Goal: Download file/media

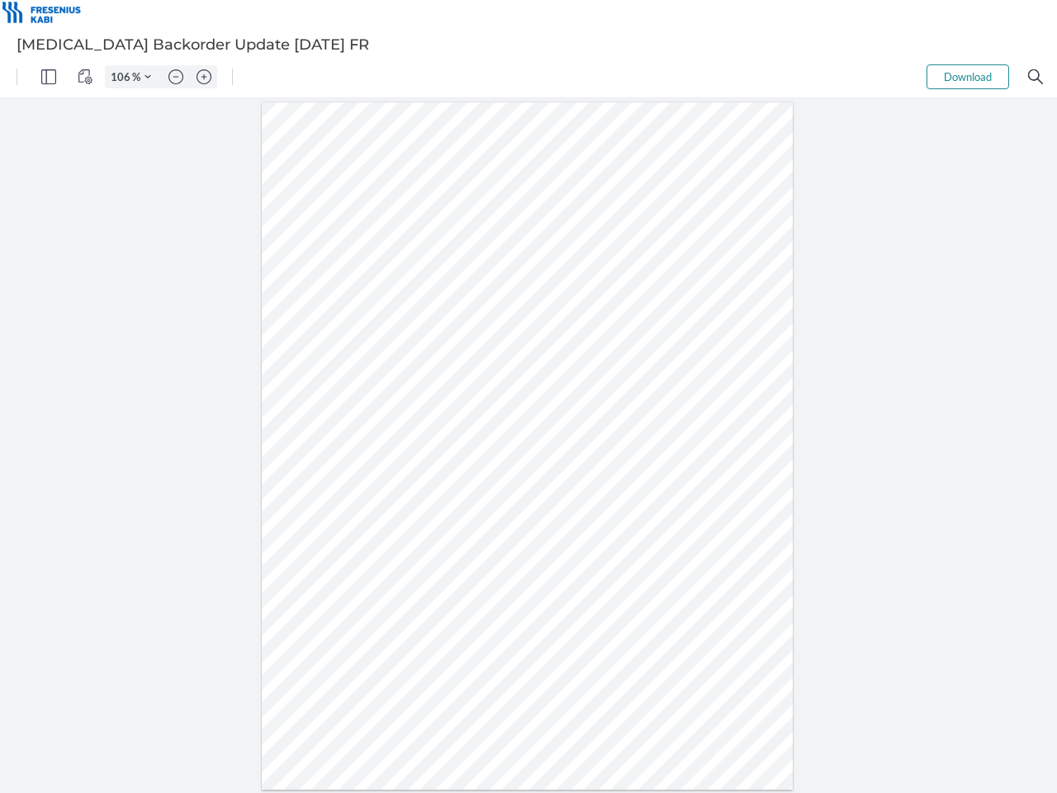
click at [49, 77] on img "Panel" at bounding box center [48, 76] width 15 height 15
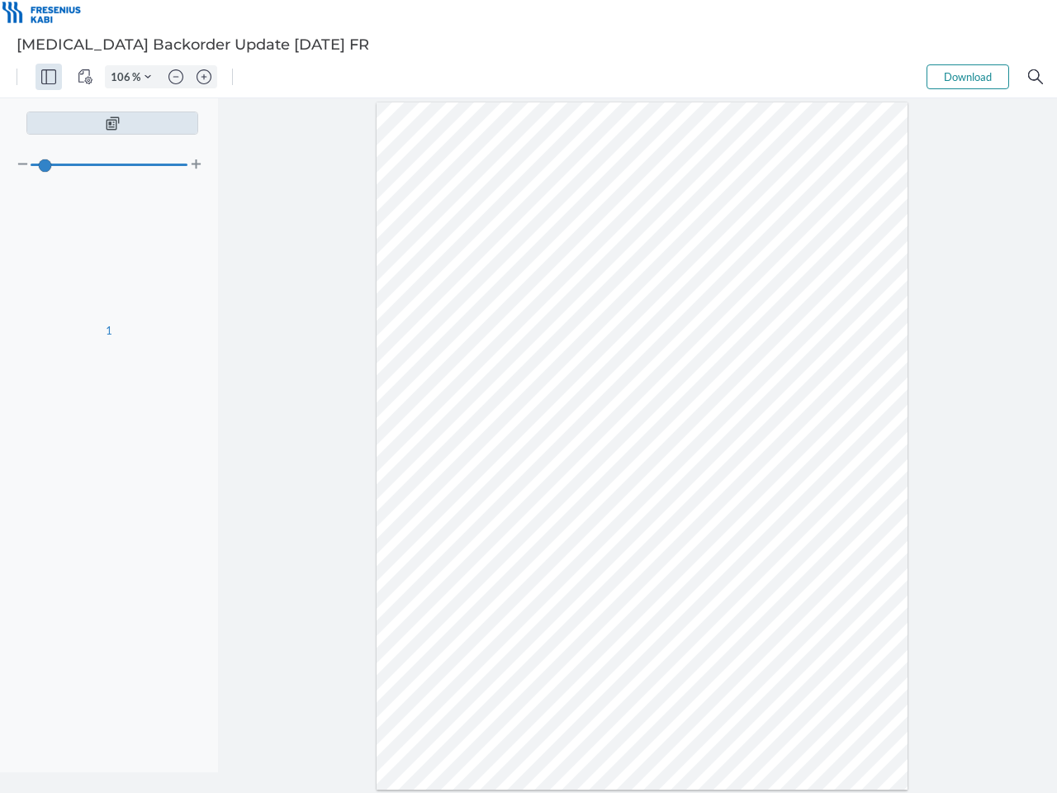
click at [85, 77] on img "View Controls" at bounding box center [85, 76] width 15 height 15
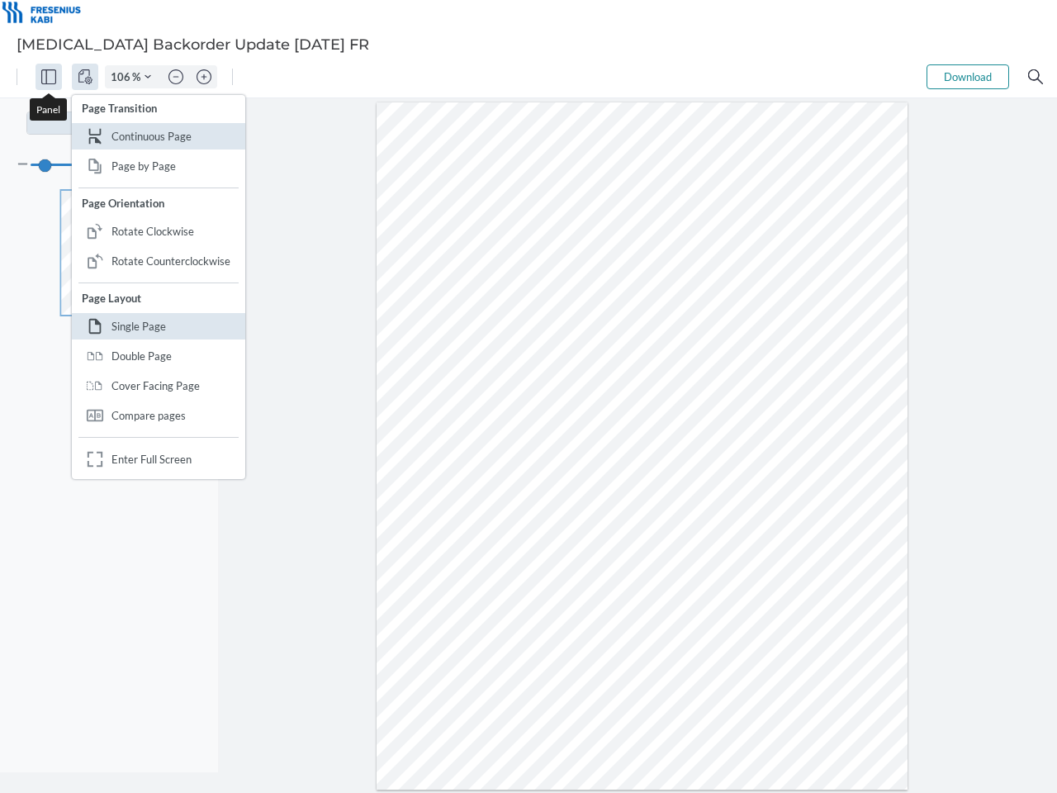
click at [123, 77] on input "106" at bounding box center [119, 76] width 26 height 15
click at [148, 77] on img "Zoom Controls" at bounding box center [148, 77] width 7 height 7
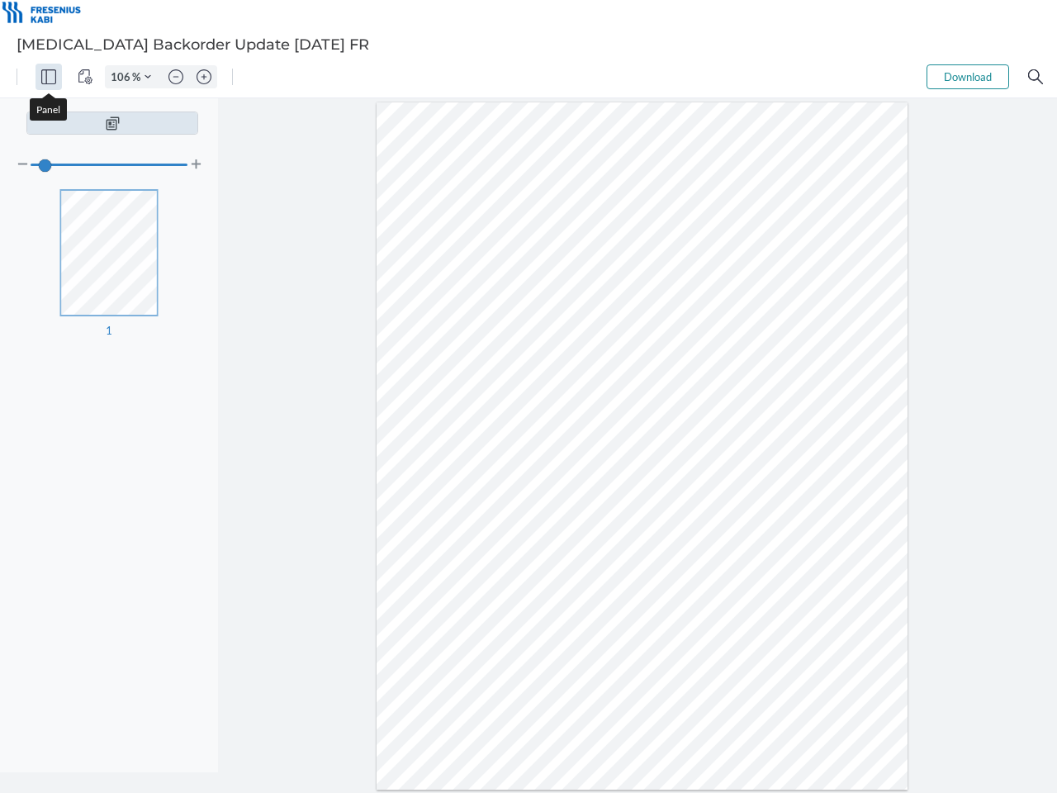
click at [176, 77] on img "Zoom out" at bounding box center [176, 76] width 15 height 15
click at [204, 77] on img "Zoom in" at bounding box center [204, 76] width 15 height 15
type input "106"
click at [968, 77] on button "Download" at bounding box center [968, 76] width 83 height 25
click at [1036, 77] on img "Search" at bounding box center [1036, 76] width 15 height 15
